Goal: Transaction & Acquisition: Download file/media

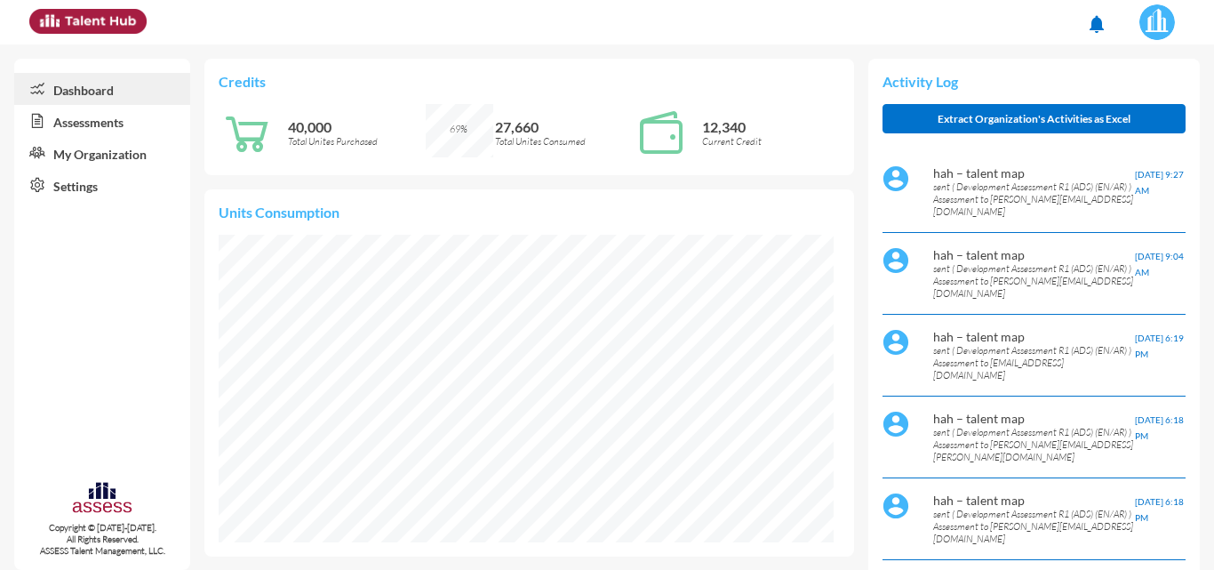
scroll to position [140, 279]
click at [105, 125] on link "Assessments" at bounding box center [102, 121] width 176 height 32
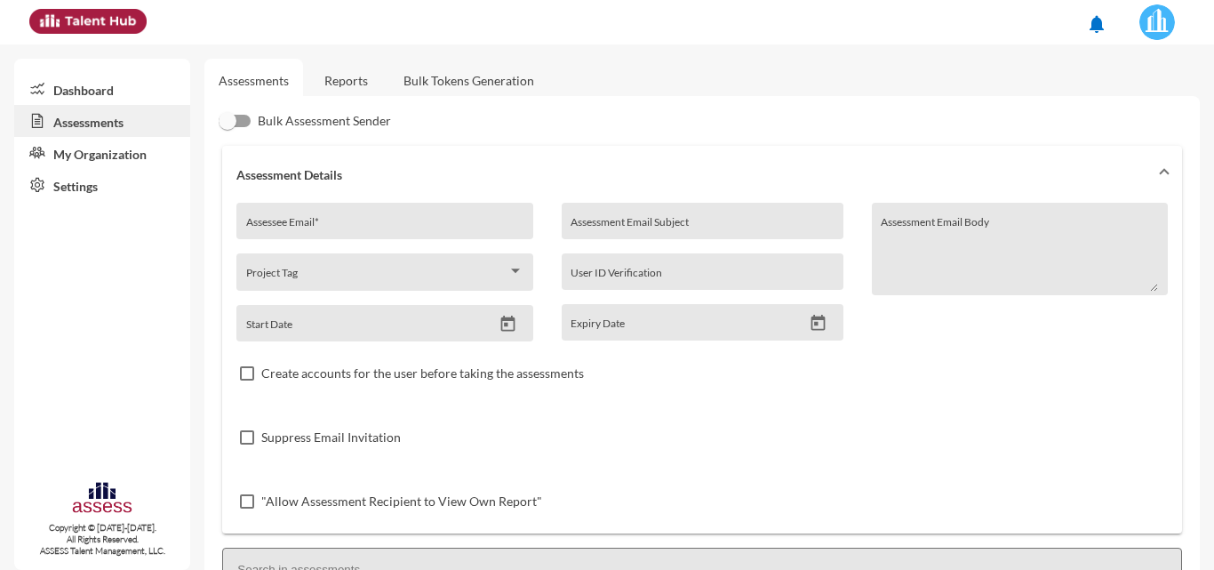
click at [340, 84] on link "Reports" at bounding box center [346, 81] width 72 height 44
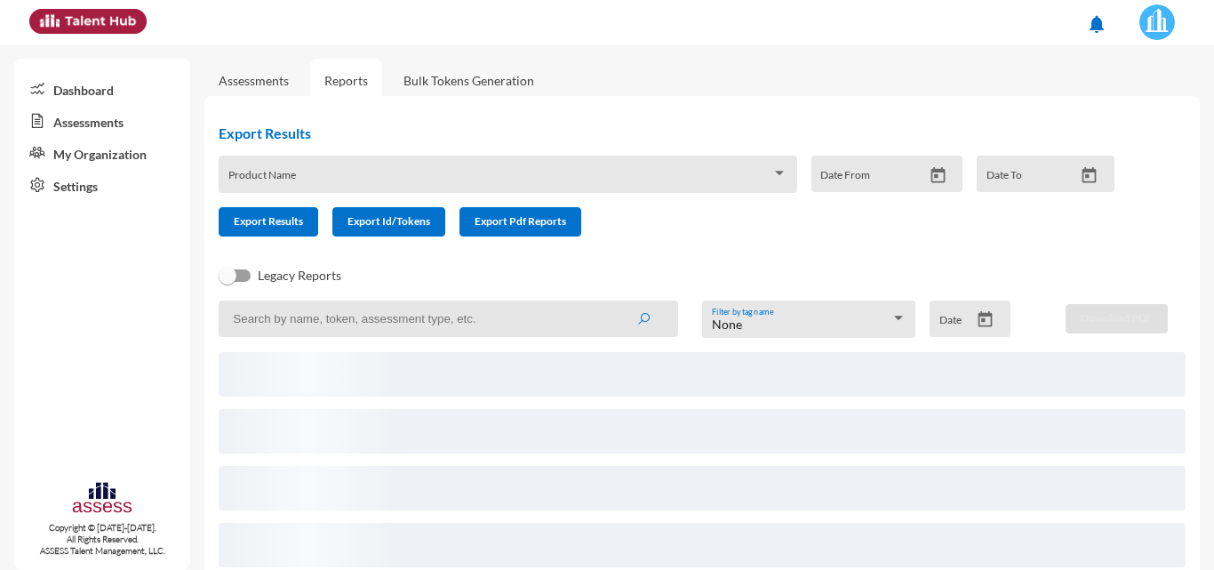
click at [365, 323] on input at bounding box center [449, 318] width 460 height 36
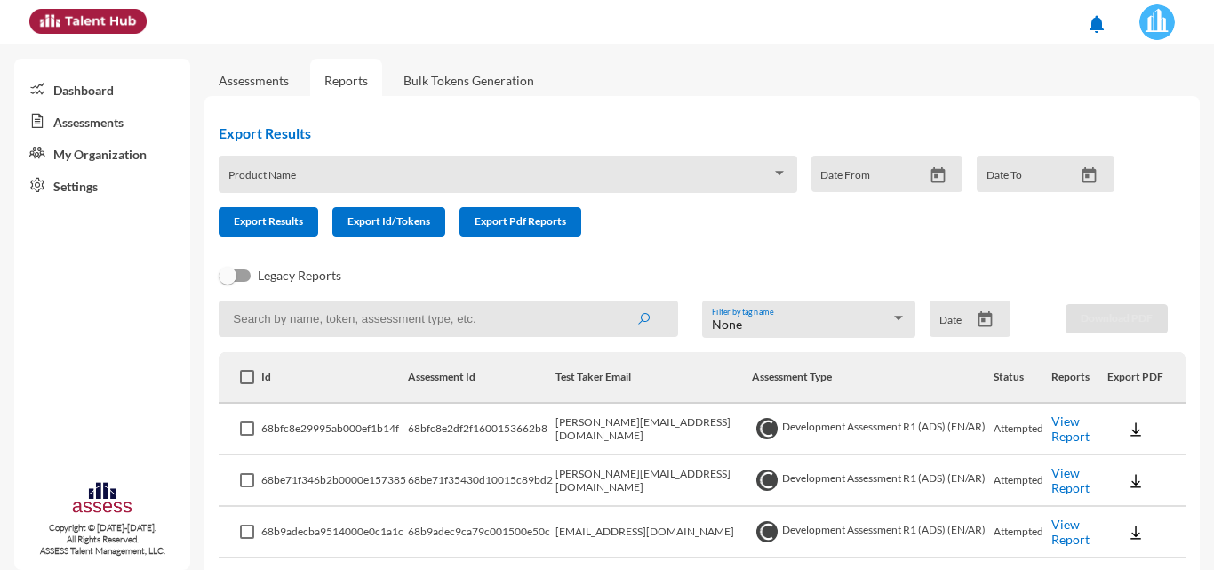
paste input "[EMAIL_ADDRESS][DOMAIN_NAME]"
type input "[EMAIL_ADDRESS][DOMAIN_NAME]"
click at [615, 302] on button "submit" at bounding box center [643, 318] width 57 height 32
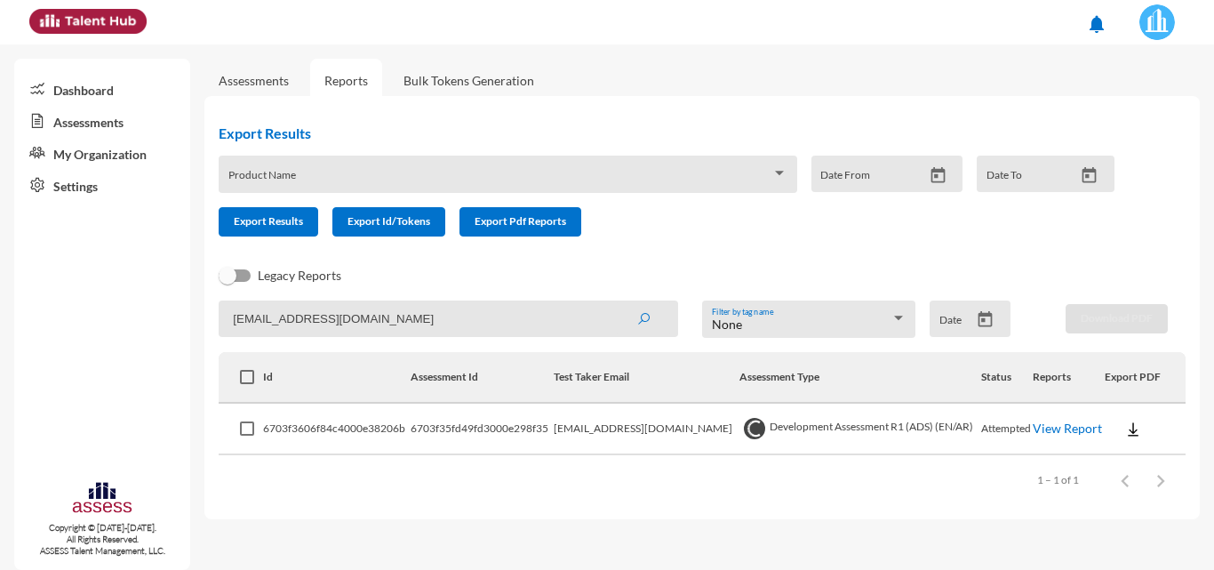
click at [1132, 419] on button at bounding box center [1133, 428] width 57 height 32
click at [1129, 299] on button "OCM / EN" at bounding box center [1158, 294] width 111 height 34
